Goal: Task Accomplishment & Management: Manage account settings

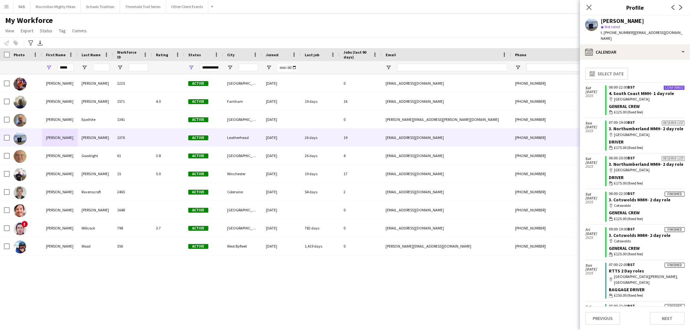
scroll to position [91, 0]
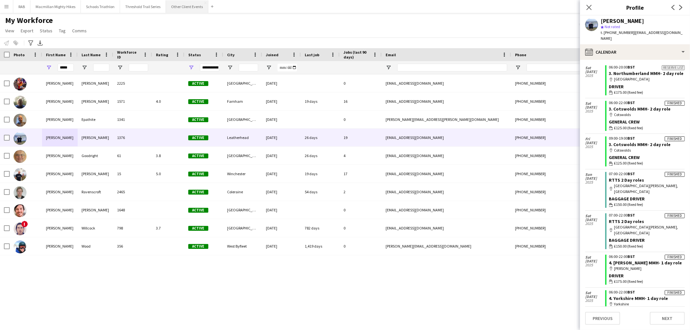
click at [180, 5] on button "Other Client Events Close" at bounding box center [187, 6] width 42 height 13
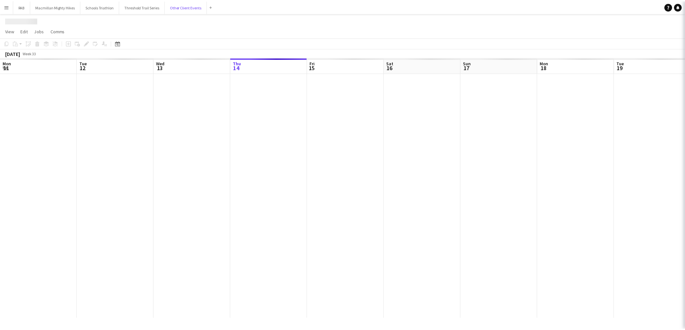
scroll to position [0, 154]
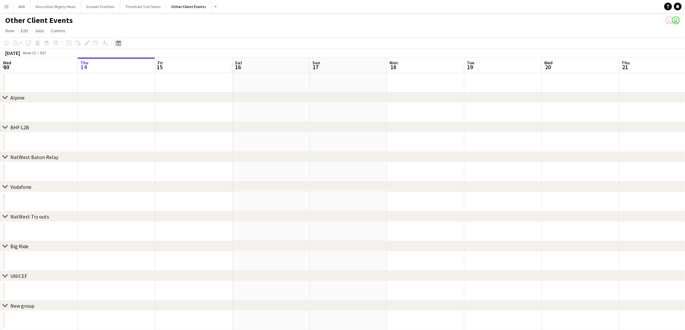
click at [118, 40] on icon "Date picker" at bounding box center [118, 42] width 5 height 5
drag, startPoint x: 167, startPoint y: 63, endPoint x: 169, endPoint y: 67, distance: 4.5
click at [167, 63] on span "Next month" at bounding box center [170, 65] width 13 height 13
click at [147, 98] on span "4" at bounding box center [145, 99] width 8 height 8
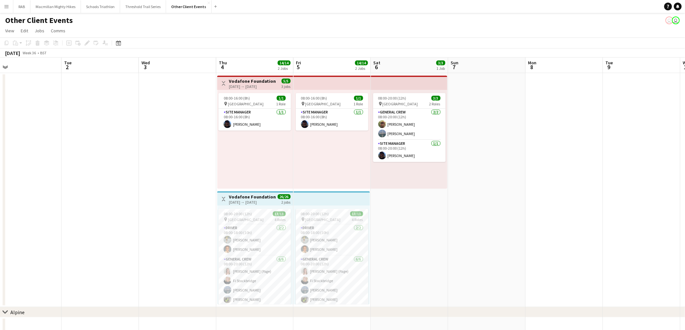
scroll to position [0, 248]
drag, startPoint x: 194, startPoint y: 138, endPoint x: 169, endPoint y: 139, distance: 25.9
click at [169, 139] on app-calendar-viewport "Fri 29 Sat 30 Sun 31 Mon 1 Tue 2 Wed 3 Thu 4 14/14 2 Jobs Fri 5 14/14 2 Jobs Sa…" at bounding box center [342, 302] width 685 height 488
click at [265, 244] on app-card-role "Route Crew [DATE] 08:00-20:00 (12h) [PERSON_NAME] [PERSON_NAME] [PERSON_NAME] […" at bounding box center [254, 258] width 72 height 50
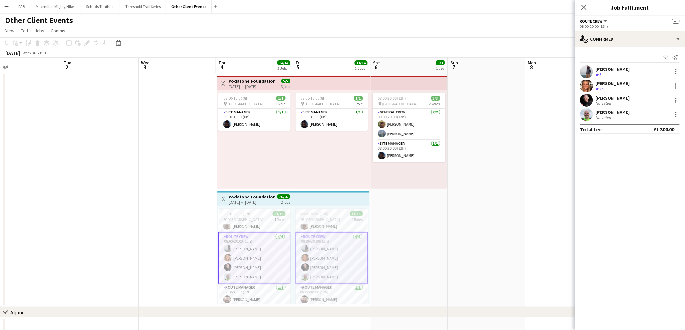
click at [584, 115] on app-user-avatar at bounding box center [586, 114] width 13 height 13
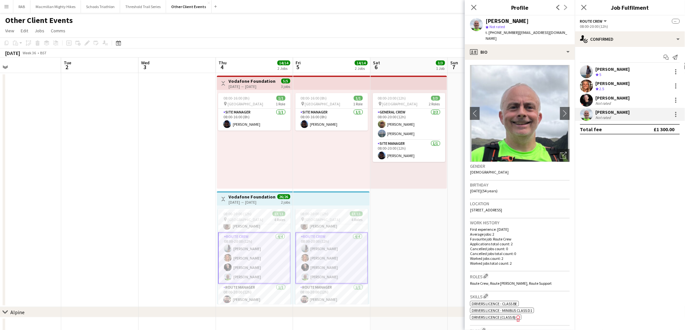
click at [591, 101] on app-user-avatar at bounding box center [586, 100] width 13 height 13
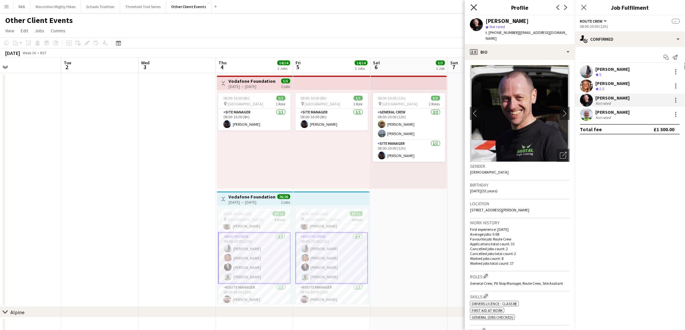
click at [473, 6] on icon "Close pop-in" at bounding box center [474, 7] width 6 height 6
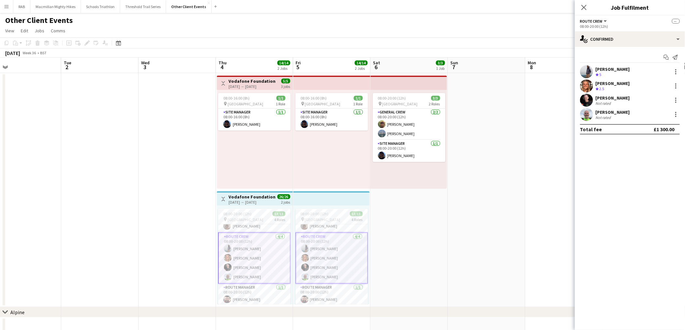
click at [580, 10] on div "Close pop-in" at bounding box center [584, 7] width 18 height 15
click at [586, 10] on icon "Close pop-in" at bounding box center [584, 7] width 6 height 6
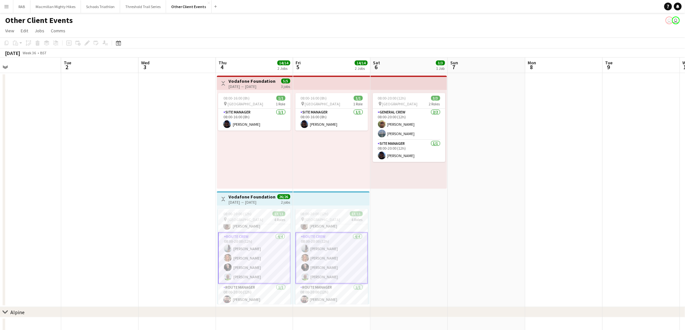
click at [545, 50] on div "[DATE] Week 36 • BST" at bounding box center [342, 53] width 685 height 9
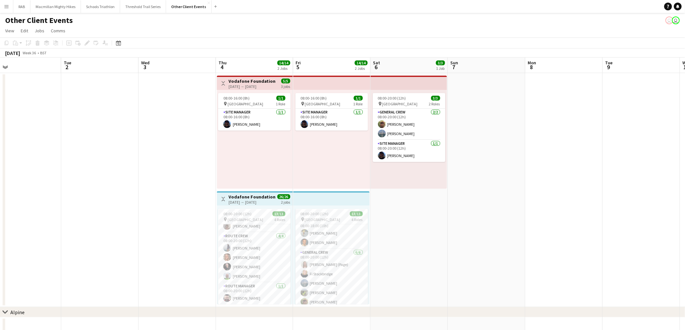
scroll to position [0, 0]
